Goal: Transaction & Acquisition: Book appointment/travel/reservation

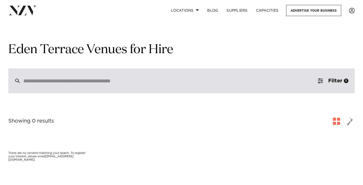
click at [103, 75] on div at bounding box center [181, 81] width 346 height 25
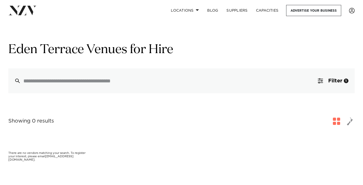
click at [25, 10] on img at bounding box center [22, 10] width 28 height 9
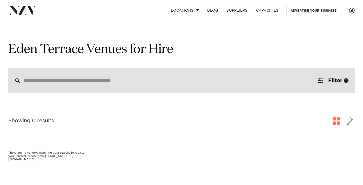
scroll to position [7, 0]
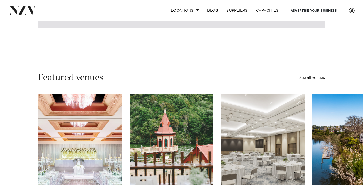
scroll to position [70, 0]
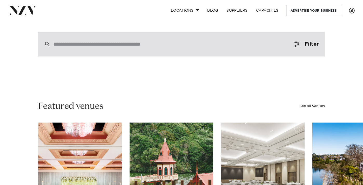
click at [197, 38] on div at bounding box center [181, 44] width 287 height 25
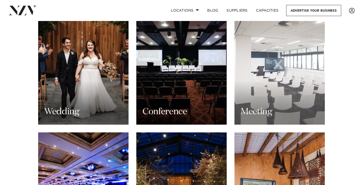
scroll to position [509, 0]
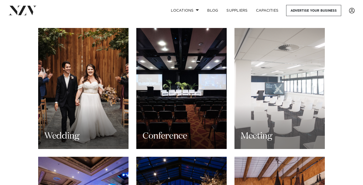
click at [275, 78] on div "Meeting" at bounding box center [279, 88] width 90 height 121
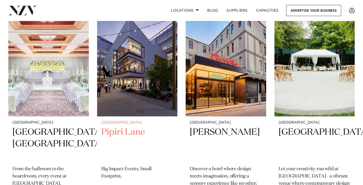
scroll to position [130, 0]
click at [178, 92] on img at bounding box center [137, 63] width 80 height 108
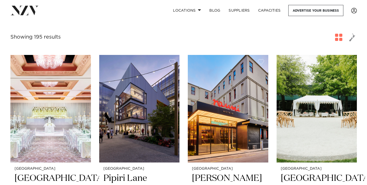
scroll to position [0, 0]
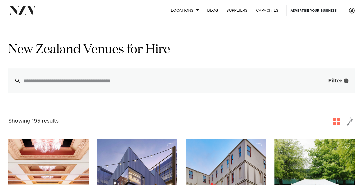
click at [333, 77] on button "Filter 1" at bounding box center [333, 81] width 43 height 25
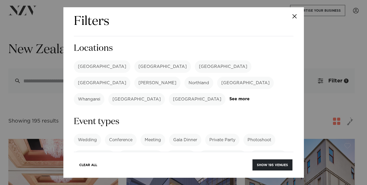
click at [87, 68] on label "[GEOGRAPHIC_DATA]" at bounding box center [102, 67] width 57 height 12
click at [265, 169] on button "Show 77 venues" at bounding box center [273, 165] width 38 height 11
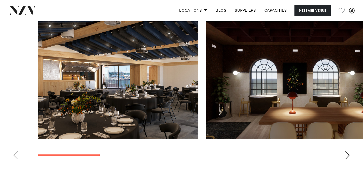
scroll to position [507, 0]
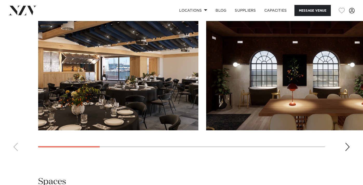
click at [344, 140] on swiper-container at bounding box center [181, 84] width 363 height 143
click at [345, 144] on div "Next slide" at bounding box center [347, 147] width 5 height 8
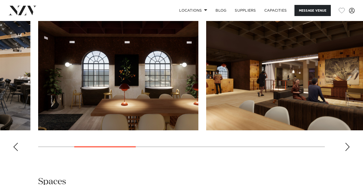
click at [346, 144] on div "Next slide" at bounding box center [347, 147] width 5 height 8
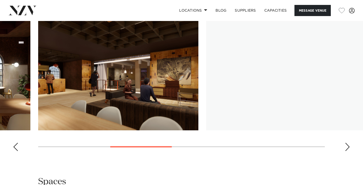
click at [346, 144] on div "Next slide" at bounding box center [347, 147] width 5 height 8
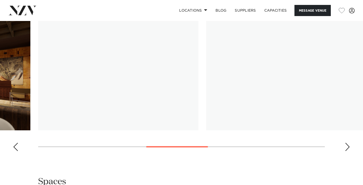
click at [346, 144] on div "Next slide" at bounding box center [347, 147] width 5 height 8
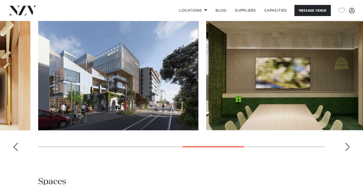
click at [348, 143] on div "Next slide" at bounding box center [347, 147] width 5 height 8
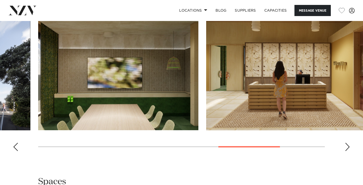
click at [15, 149] on div "Previous slide" at bounding box center [15, 147] width 5 height 8
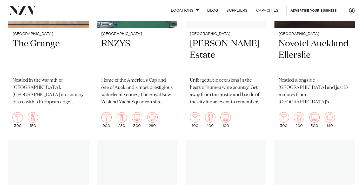
scroll to position [781, 0]
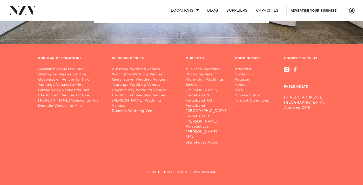
scroll to position [3859, 0]
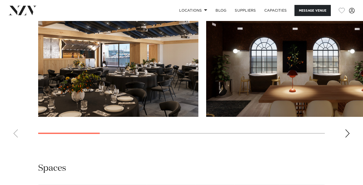
scroll to position [525, 0]
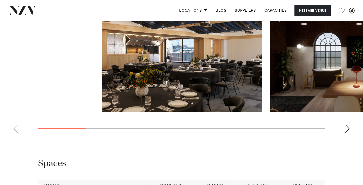
click at [18, 115] on swiper-container at bounding box center [181, 66] width 363 height 143
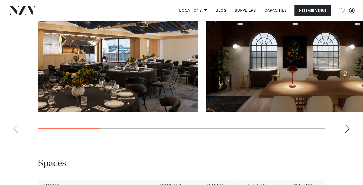
click at [38, 91] on div at bounding box center [181, 54] width 287 height 118
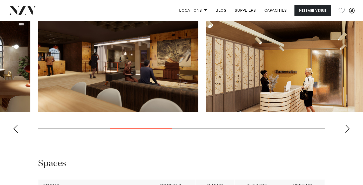
click at [38, 86] on img "3 / 8" at bounding box center [118, 54] width 160 height 118
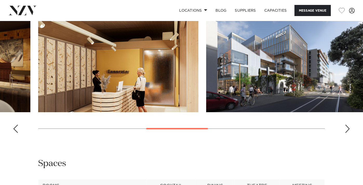
click at [38, 86] on img "4 / 8" at bounding box center [118, 54] width 160 height 118
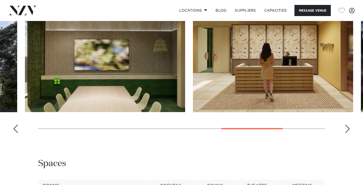
click at [0, 76] on html "Locations [GEOGRAPHIC_DATA] [GEOGRAPHIC_DATA] [GEOGRAPHIC_DATA] [GEOGRAPHIC_DAT…" at bounding box center [181, 161] width 363 height 1372
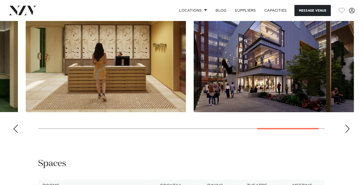
click at [89, 83] on img "7 / 8" at bounding box center [106, 54] width 160 height 118
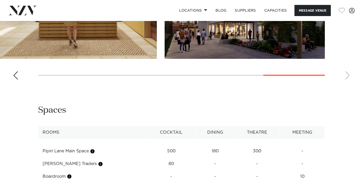
scroll to position [642, 0]
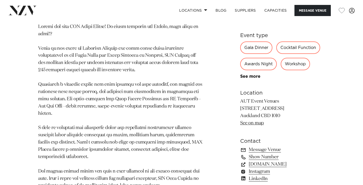
scroll to position [271, 0]
click at [254, 125] on link "See on map" at bounding box center [252, 124] width 24 height 5
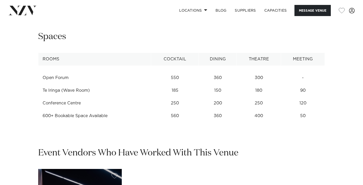
scroll to position [643, 0]
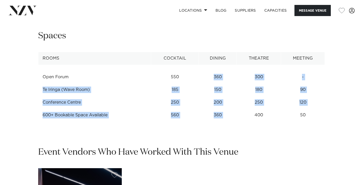
drag, startPoint x: 234, startPoint y: 110, endPoint x: 166, endPoint y: 56, distance: 87.6
click at [174, 62] on table "Rooms Cocktail Dining Theatre Meeting Open Forum 550 360 300 - [GEOGRAPHIC_DATA…" at bounding box center [181, 86] width 287 height 69
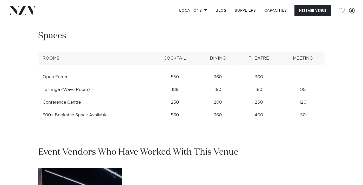
click at [166, 56] on th "Cocktail" at bounding box center [175, 58] width 48 height 13
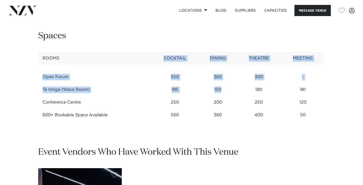
drag, startPoint x: 166, startPoint y: 56, endPoint x: 233, endPoint y: 98, distance: 79.2
click at [230, 95] on table "Rooms Cocktail Dining Theatre Meeting Open Forum 550 360 300 - [GEOGRAPHIC_DATA…" at bounding box center [181, 86] width 287 height 69
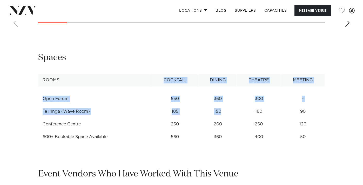
scroll to position [617, 0]
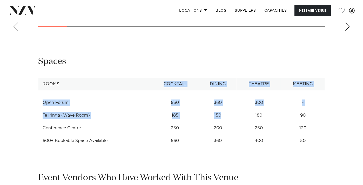
click at [233, 102] on td "360" at bounding box center [218, 103] width 38 height 13
drag, startPoint x: 199, startPoint y: 88, endPoint x: 241, endPoint y: 142, distance: 68.7
click at [241, 142] on table "Rooms Cocktail Dining Theatre Meeting Open Forum 550 360 300 - [GEOGRAPHIC_DATA…" at bounding box center [181, 112] width 287 height 69
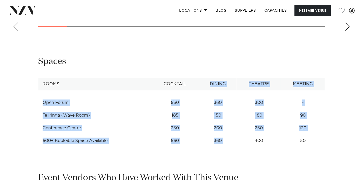
click at [241, 109] on td "400" at bounding box center [259, 103] width 44 height 13
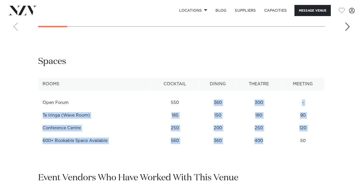
drag, startPoint x: 241, startPoint y: 142, endPoint x: 220, endPoint y: 98, distance: 48.7
click at [220, 98] on tbody "Open Forum 550 360 300 - [GEOGRAPHIC_DATA] (Wave Room) 185 150 180 90 [GEOGRAPH…" at bounding box center [181, 119] width 286 height 57
click at [220, 98] on td "360" at bounding box center [218, 103] width 38 height 13
drag, startPoint x: 220, startPoint y: 98, endPoint x: 276, endPoint y: 149, distance: 75.2
click at [276, 148] on div "**********" at bounding box center [181, 104] width 363 height 96
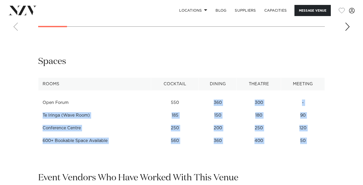
click at [276, 149] on div "**********" at bounding box center [181, 104] width 363 height 96
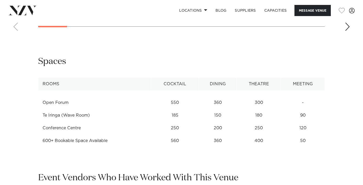
drag, startPoint x: 276, startPoint y: 149, endPoint x: 232, endPoint y: 108, distance: 59.5
click at [232, 108] on div "**********" at bounding box center [181, 104] width 363 height 96
click at [232, 108] on td "360" at bounding box center [218, 103] width 38 height 13
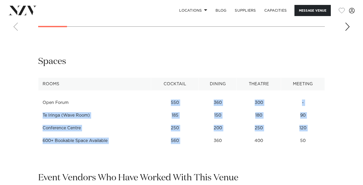
drag, startPoint x: 178, startPoint y: 93, endPoint x: 205, endPoint y: 148, distance: 61.2
click at [204, 147] on table "Rooms Cocktail Dining Theatre Meeting Open Forum 550 360 300 - [GEOGRAPHIC_DATA…" at bounding box center [181, 112] width 287 height 69
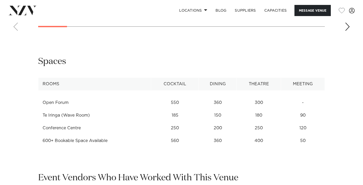
click at [281, 109] on td "50" at bounding box center [303, 103] width 44 height 13
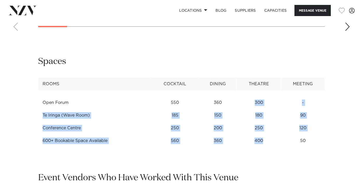
drag, startPoint x: 273, startPoint y: 142, endPoint x: 244, endPoint y: 98, distance: 52.6
click at [244, 98] on tbody "Open Forum 550 360 300 - [GEOGRAPHIC_DATA] (Wave Room) 185 150 180 90 [GEOGRAPH…" at bounding box center [181, 119] width 286 height 57
click at [244, 98] on td "300" at bounding box center [259, 103] width 44 height 13
drag, startPoint x: 311, startPoint y: 117, endPoint x: 261, endPoint y: 117, distance: 49.3
click at [262, 118] on tr "Te Iringa (Wave Room) 185 150 180 90" at bounding box center [181, 115] width 286 height 13
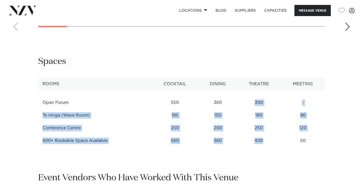
drag, startPoint x: 302, startPoint y: 139, endPoint x: 138, endPoint y: 138, distance: 164.6
click at [138, 138] on tr "600+ Bookable Space Available 560 360 400 50" at bounding box center [181, 141] width 286 height 13
click at [138, 138] on td "600+ Bookable Space Available" at bounding box center [94, 141] width 113 height 13
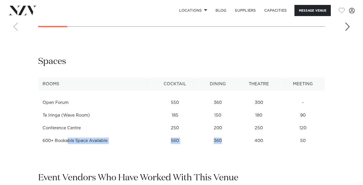
drag, startPoint x: 138, startPoint y: 138, endPoint x: 244, endPoint y: 144, distance: 106.6
click at [243, 145] on tr "600+ Bookable Space Available 560 360 400 50" at bounding box center [181, 141] width 286 height 13
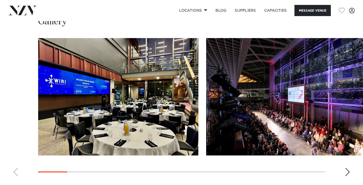
scroll to position [473, 0]
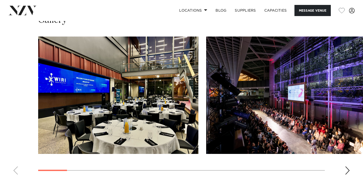
click at [206, 123] on img "2 / 17" at bounding box center [286, 96] width 160 height 118
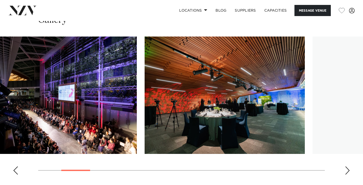
click at [197, 128] on img "3 / 17" at bounding box center [225, 96] width 160 height 118
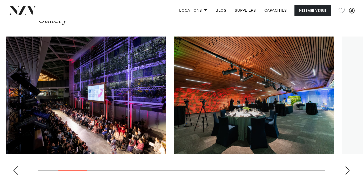
click at [123, 130] on img "2 / 17" at bounding box center [86, 96] width 160 height 118
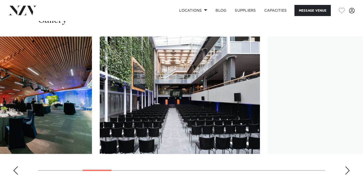
click at [129, 133] on img "4 / 17" at bounding box center [180, 96] width 160 height 118
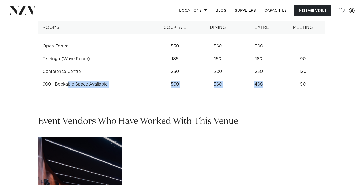
scroll to position [657, 0]
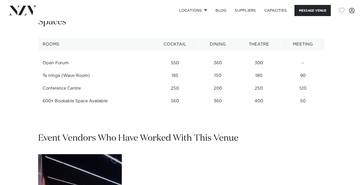
click at [155, 143] on h2 "Event Vendors Who Have Worked With This Venue" at bounding box center [138, 139] width 200 height 12
click at [298, 70] on td "50" at bounding box center [303, 63] width 44 height 13
drag, startPoint x: 313, startPoint y: 100, endPoint x: 198, endPoint y: 88, distance: 116.2
click at [198, 88] on tbody "Open Forum 550 360 300 - [GEOGRAPHIC_DATA] (Wave Room) 185 150 180 90 [GEOGRAPH…" at bounding box center [181, 79] width 286 height 57
click at [194, 70] on td "250" at bounding box center [175, 63] width 48 height 13
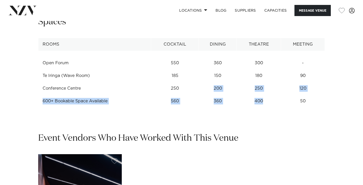
drag, startPoint x: 194, startPoint y: 87, endPoint x: 305, endPoint y: 101, distance: 111.5
click at [305, 101] on tbody "Open Forum 550 360 300 - [GEOGRAPHIC_DATA] (Wave Room) 185 150 180 90 [GEOGRAPH…" at bounding box center [181, 79] width 286 height 57
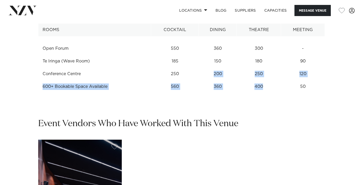
scroll to position [661, 0]
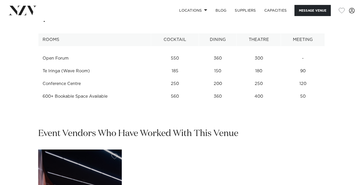
click at [310, 65] on td "50" at bounding box center [303, 58] width 44 height 13
drag, startPoint x: 310, startPoint y: 101, endPoint x: 278, endPoint y: 44, distance: 65.4
click at [282, 50] on table "Rooms Cocktail Dining Theatre Meeting Open Forum 550 360 300 - [GEOGRAPHIC_DATA…" at bounding box center [181, 67] width 287 height 69
click at [278, 44] on th "Theatre" at bounding box center [259, 39] width 44 height 13
drag, startPoint x: 278, startPoint y: 44, endPoint x: 307, endPoint y: 92, distance: 55.7
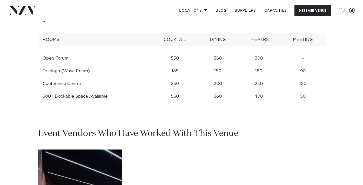
click at [307, 92] on table "Rooms Cocktail Dining Theatre Meeting Open Forum 550 360 300 - [GEOGRAPHIC_DATA…" at bounding box center [181, 67] width 287 height 69
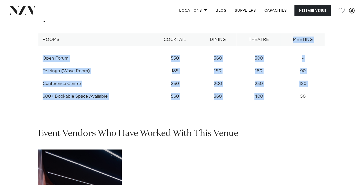
click at [307, 65] on td "50" at bounding box center [303, 58] width 44 height 13
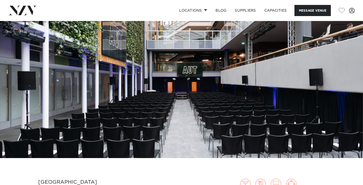
scroll to position [0, 0]
